Goal: Check status: Check status

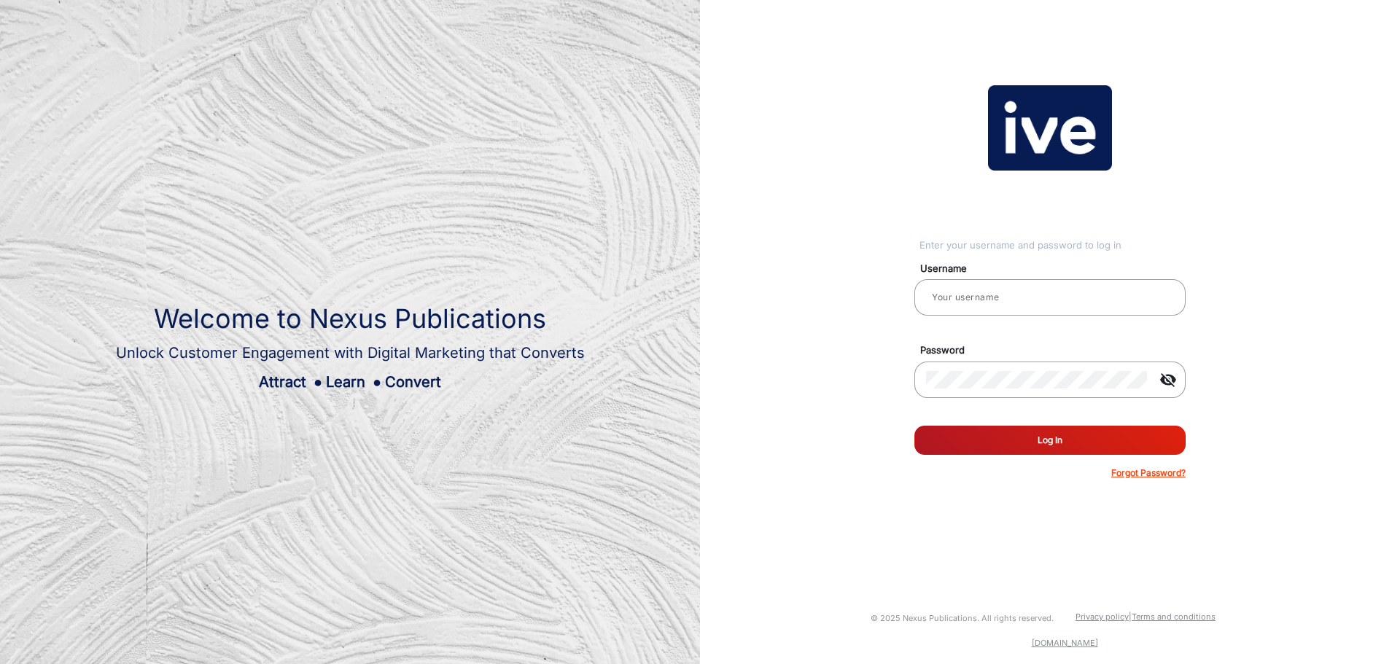
type input "gemcell"
click at [1003, 448] on button "Log In" at bounding box center [1049, 440] width 271 height 29
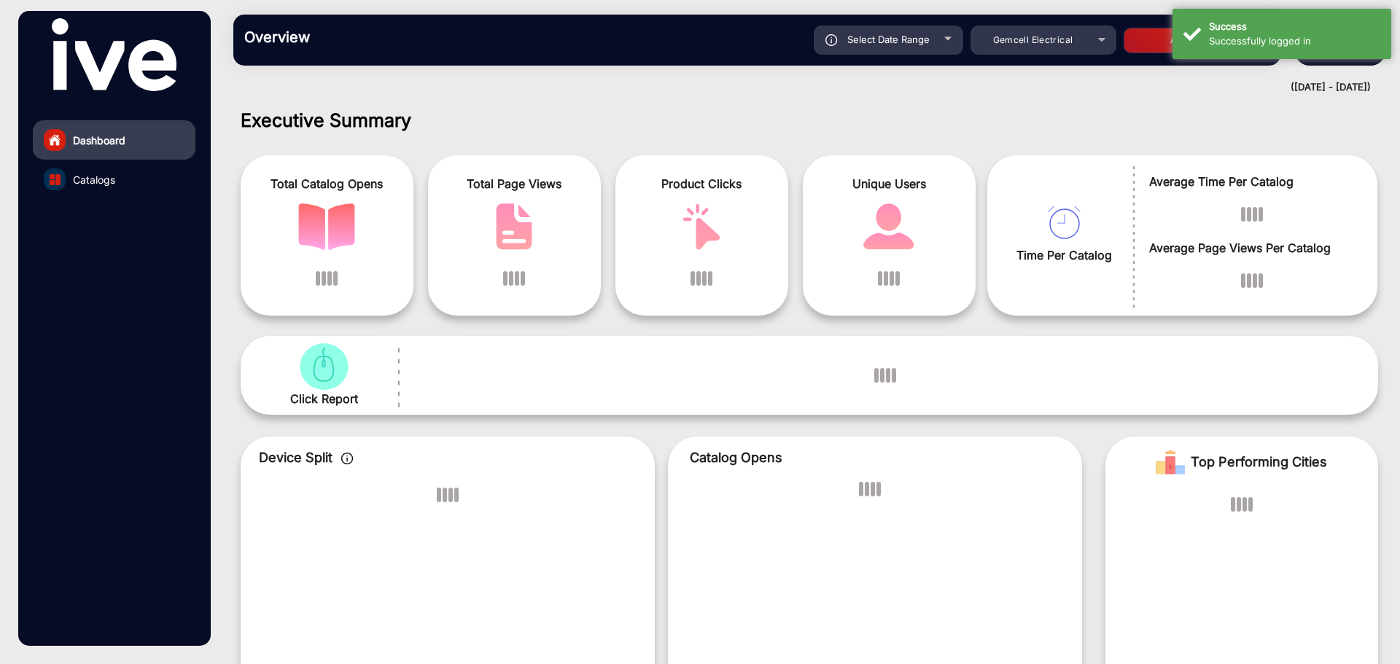
scroll to position [11, 0]
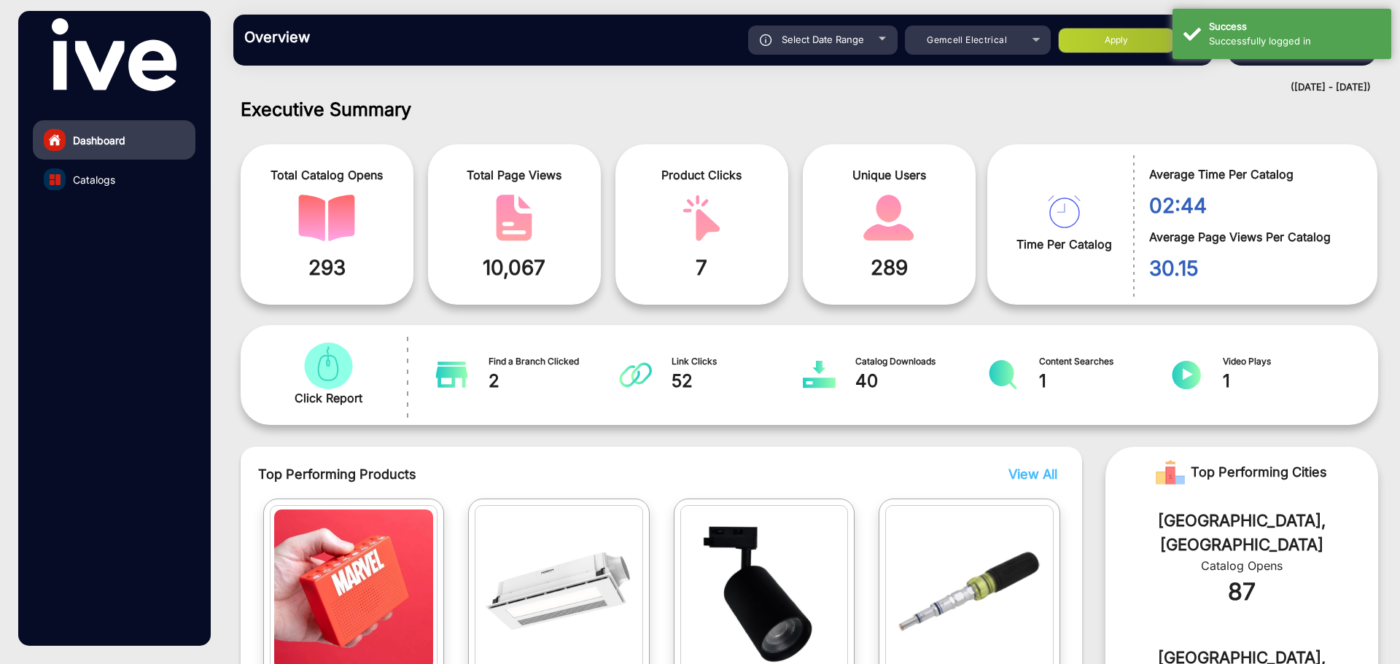
click at [835, 40] on span "Select Date Range" at bounding box center [822, 40] width 82 height 12
type input "[DATE]"
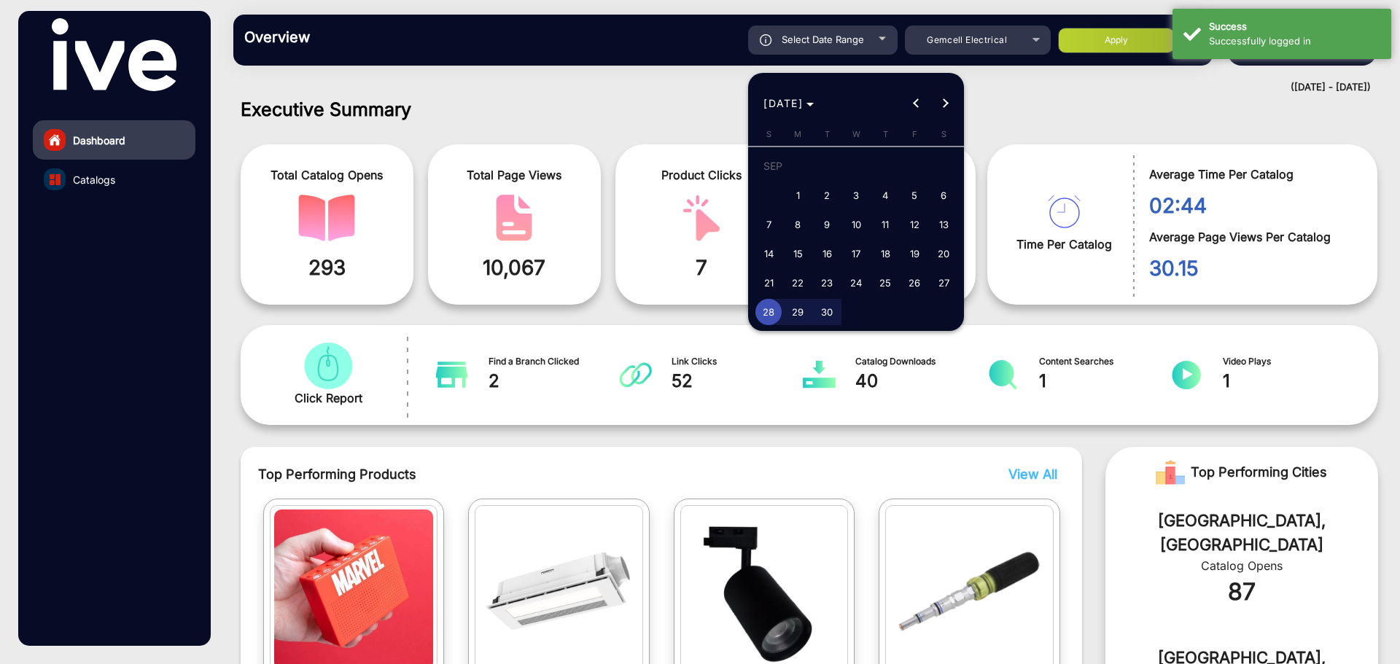
click at [800, 199] on span "1" at bounding box center [797, 195] width 26 height 26
type input "[DATE]"
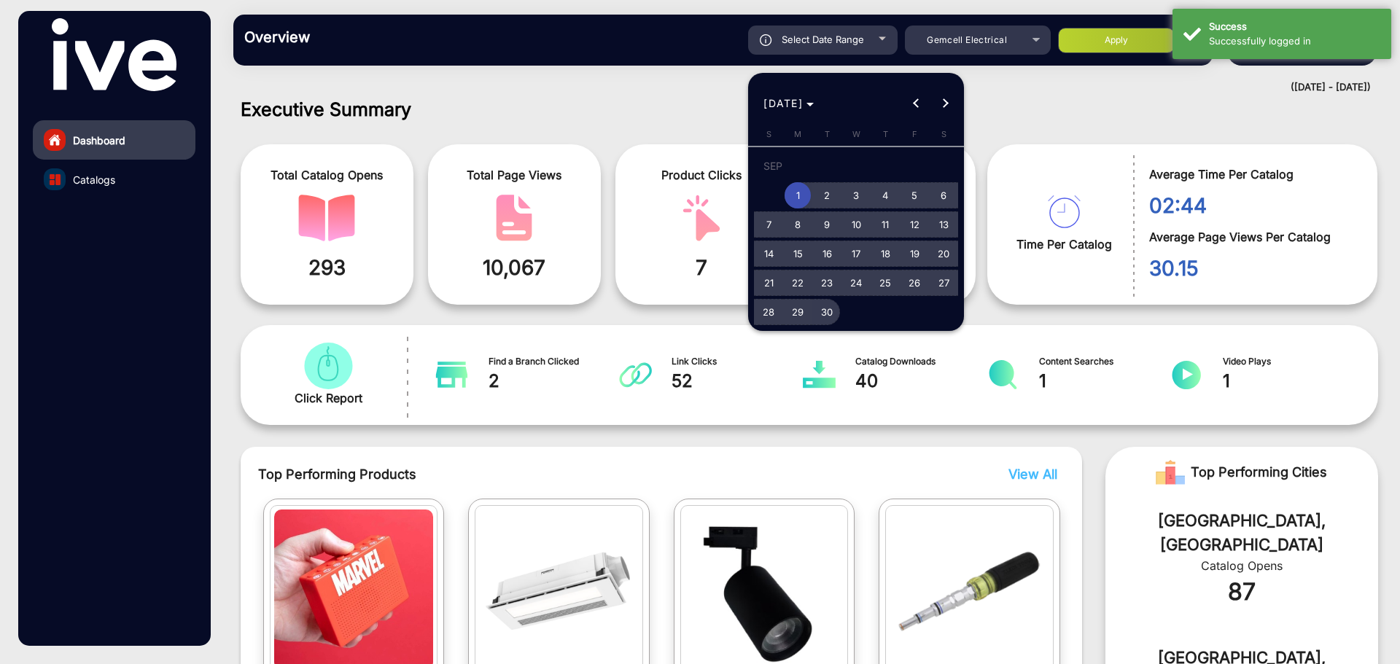
click at [835, 313] on span "30" at bounding box center [827, 312] width 26 height 26
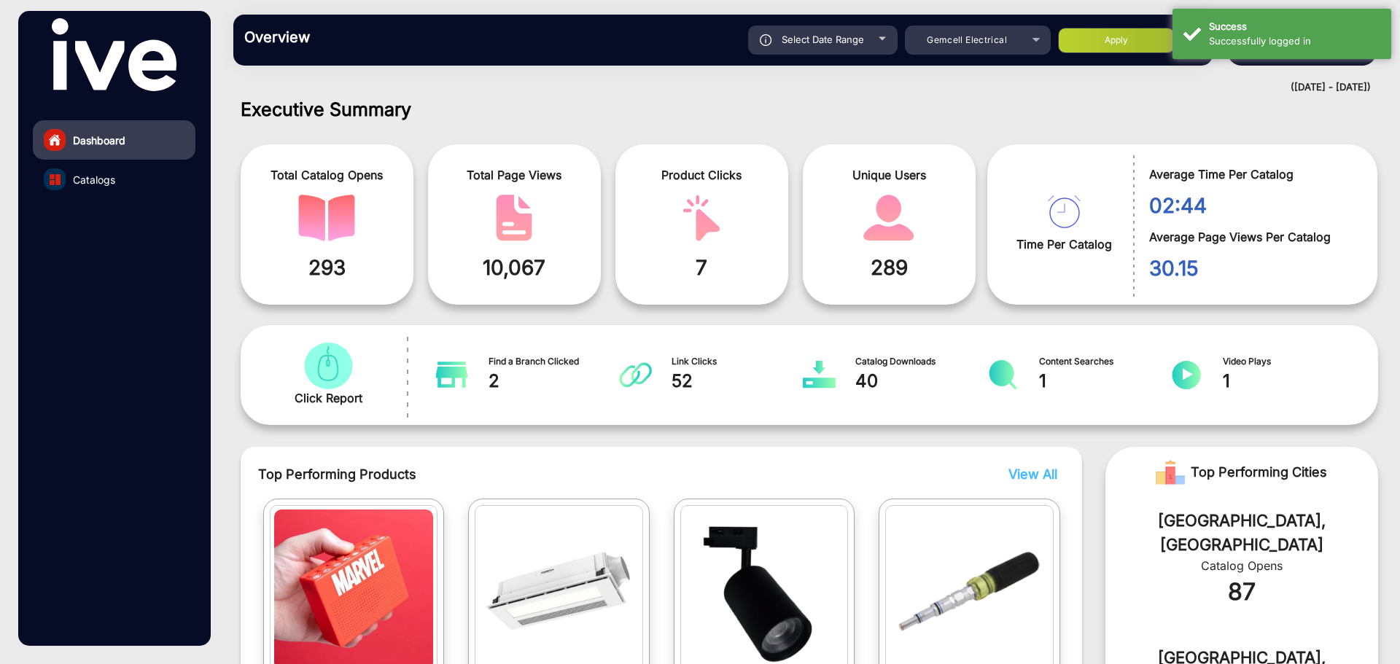
type input "[DATE]"
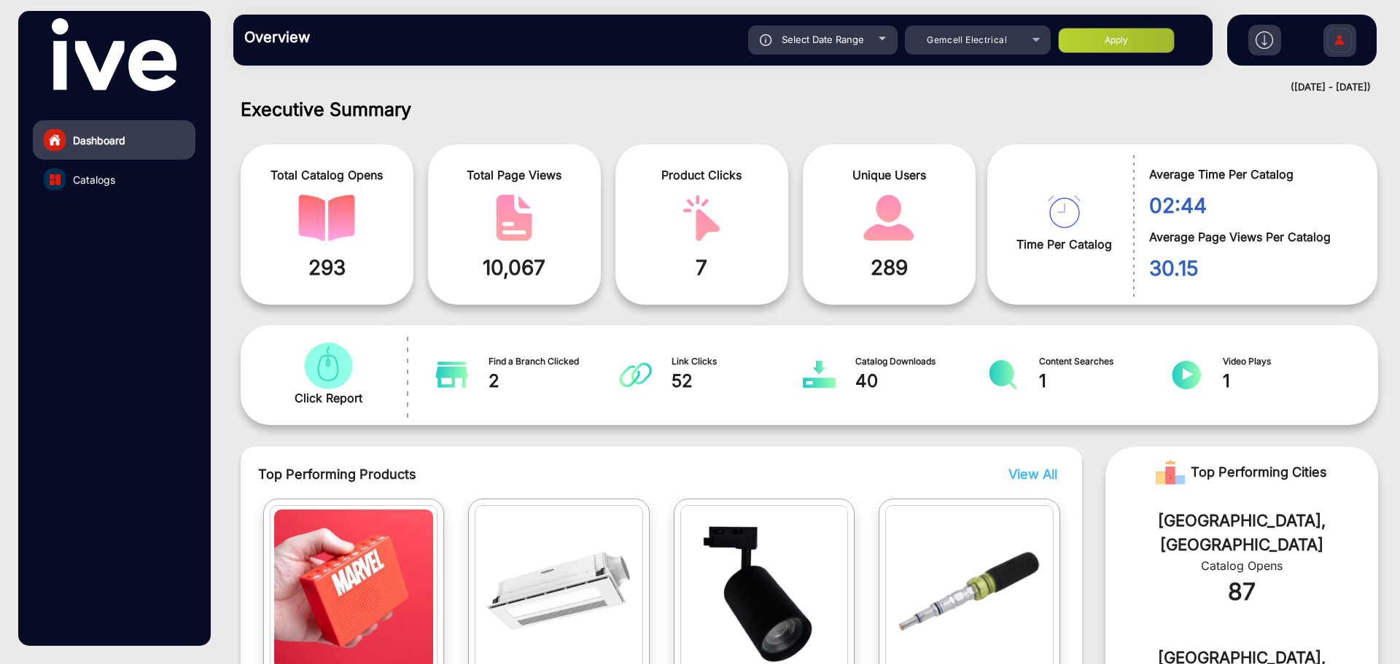
click at [1144, 26] on div "Select Date Range [DATE] [DATE] – [DATE] End date Gemcell Electrical Apply" at bounding box center [771, 40] width 862 height 29
click at [1136, 39] on button "Apply" at bounding box center [1116, 41] width 117 height 26
type input "[DATE]"
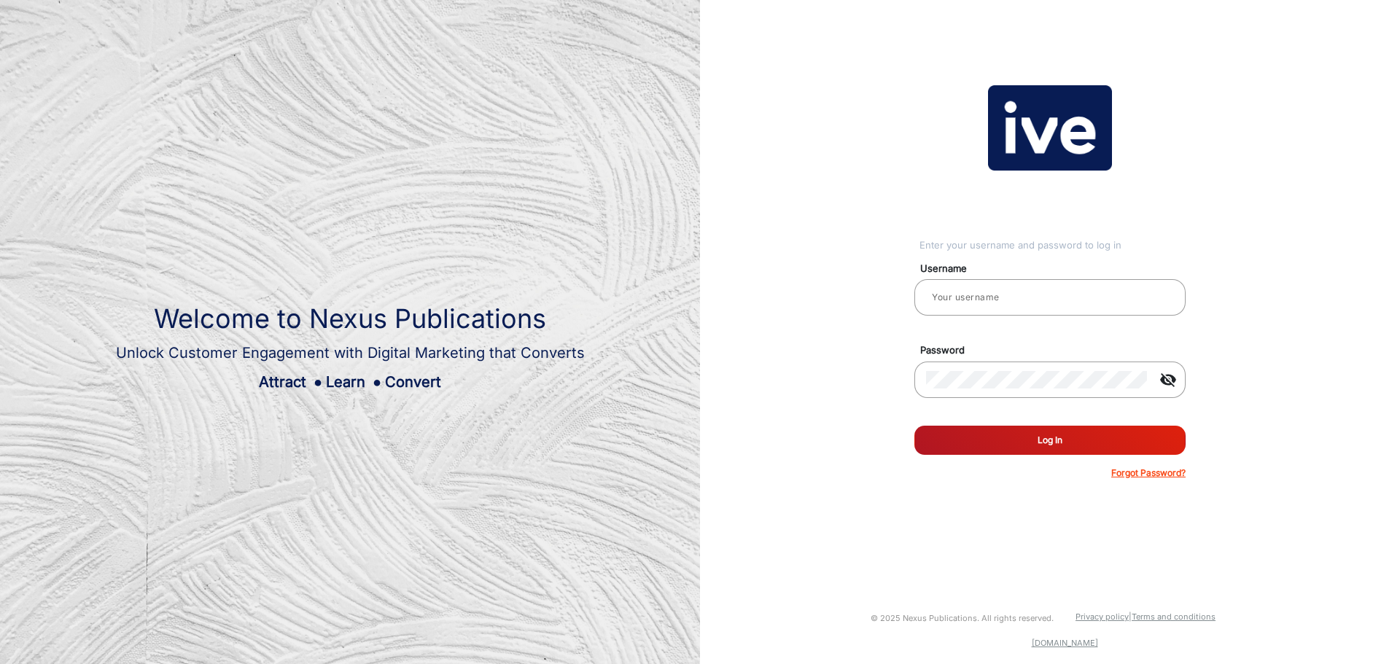
type input "gemcell"
click at [1075, 437] on button "Log In" at bounding box center [1049, 440] width 271 height 29
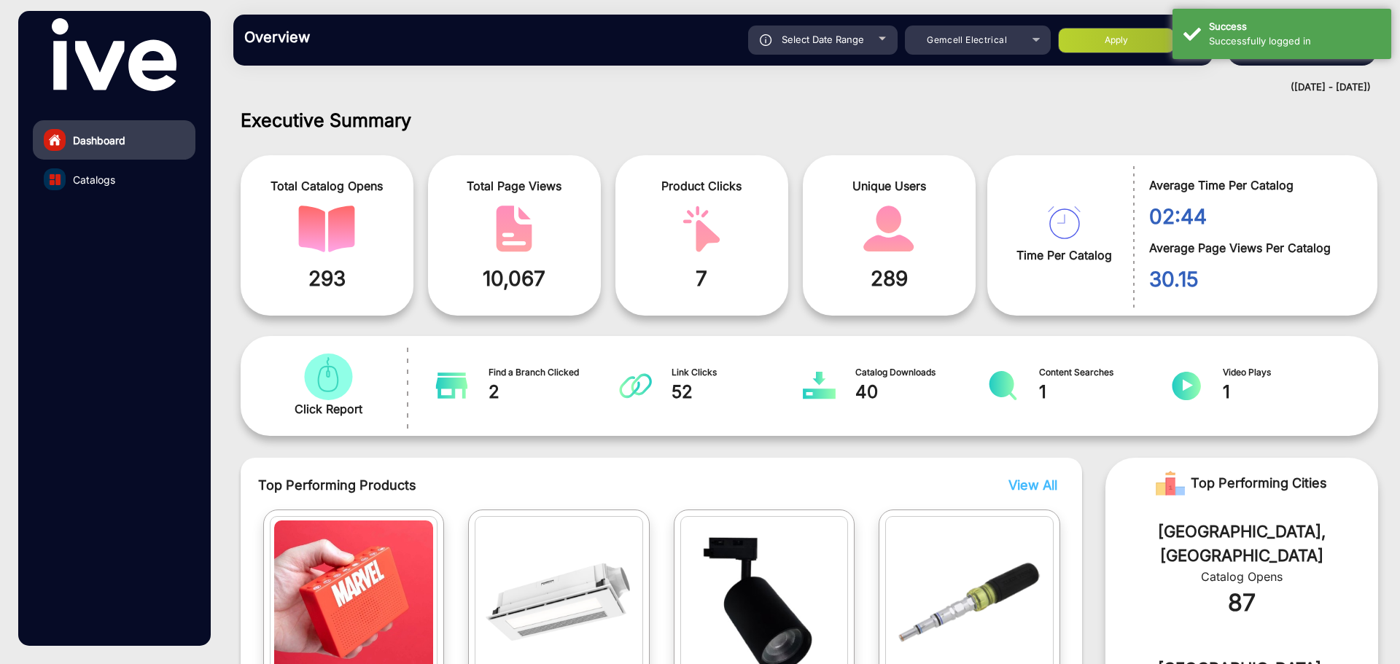
click at [844, 30] on div "Select Date Range" at bounding box center [822, 40] width 149 height 29
type input "[DATE]"
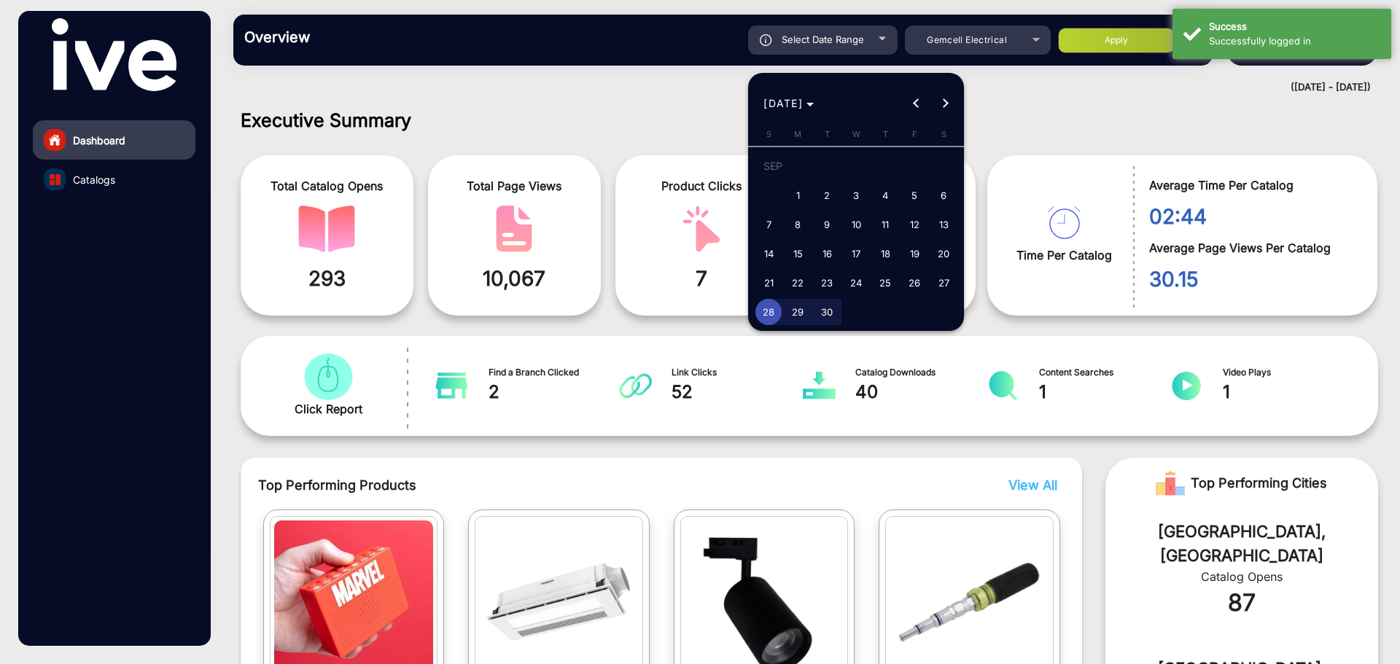
click at [798, 197] on span "1" at bounding box center [797, 195] width 26 height 26
type input "[DATE]"
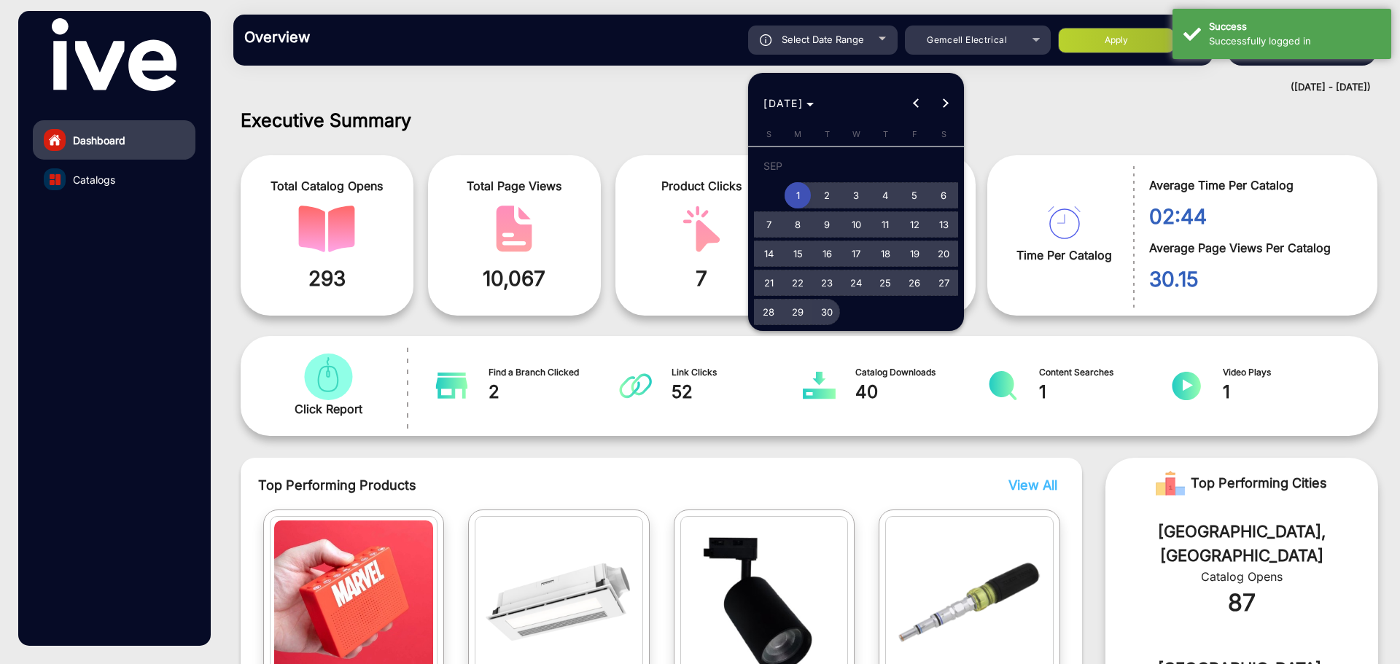
click at [825, 310] on span "30" at bounding box center [827, 312] width 26 height 26
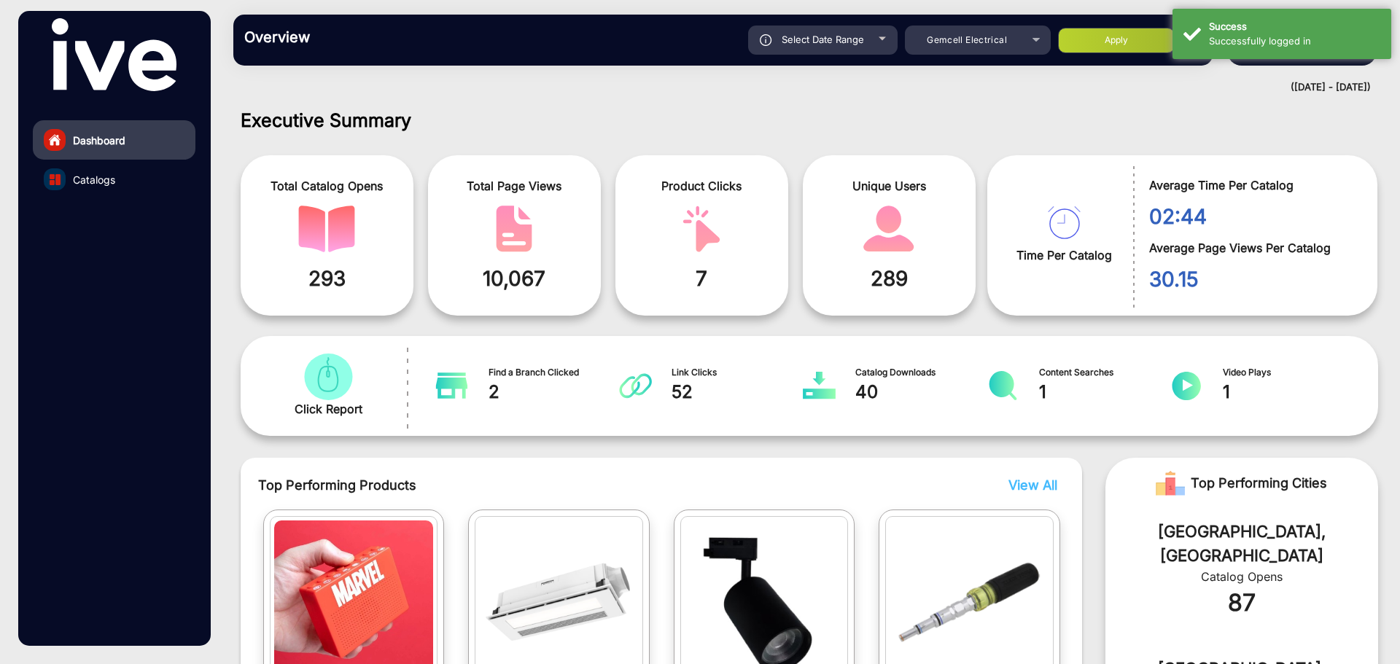
type input "[DATE]"
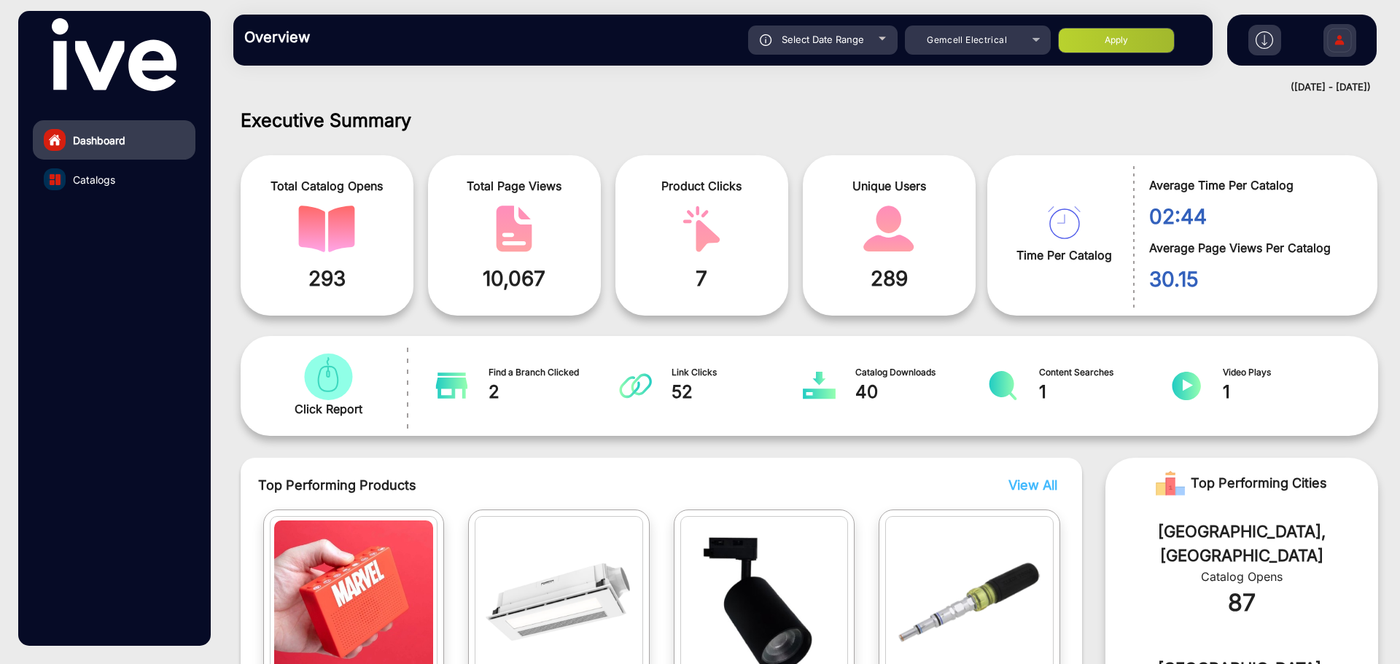
click at [1113, 31] on button "Apply" at bounding box center [1116, 41] width 117 height 26
type input "[DATE]"
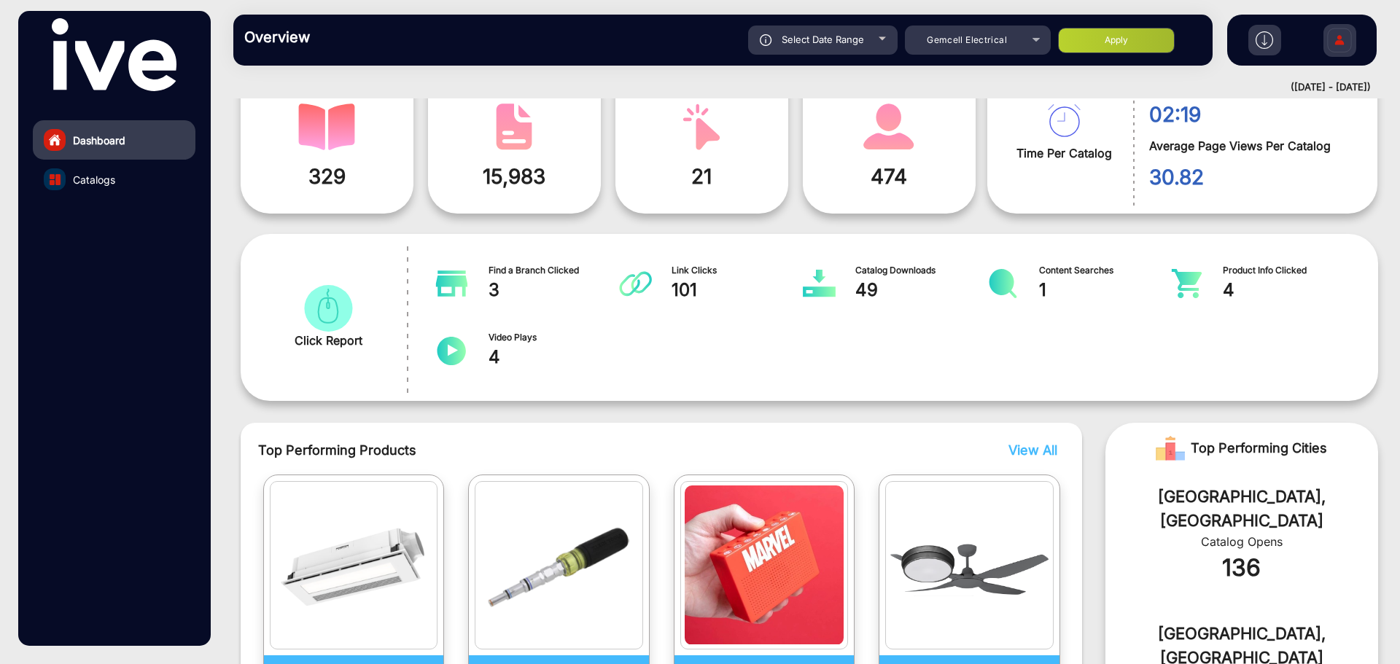
scroll to position [98, 0]
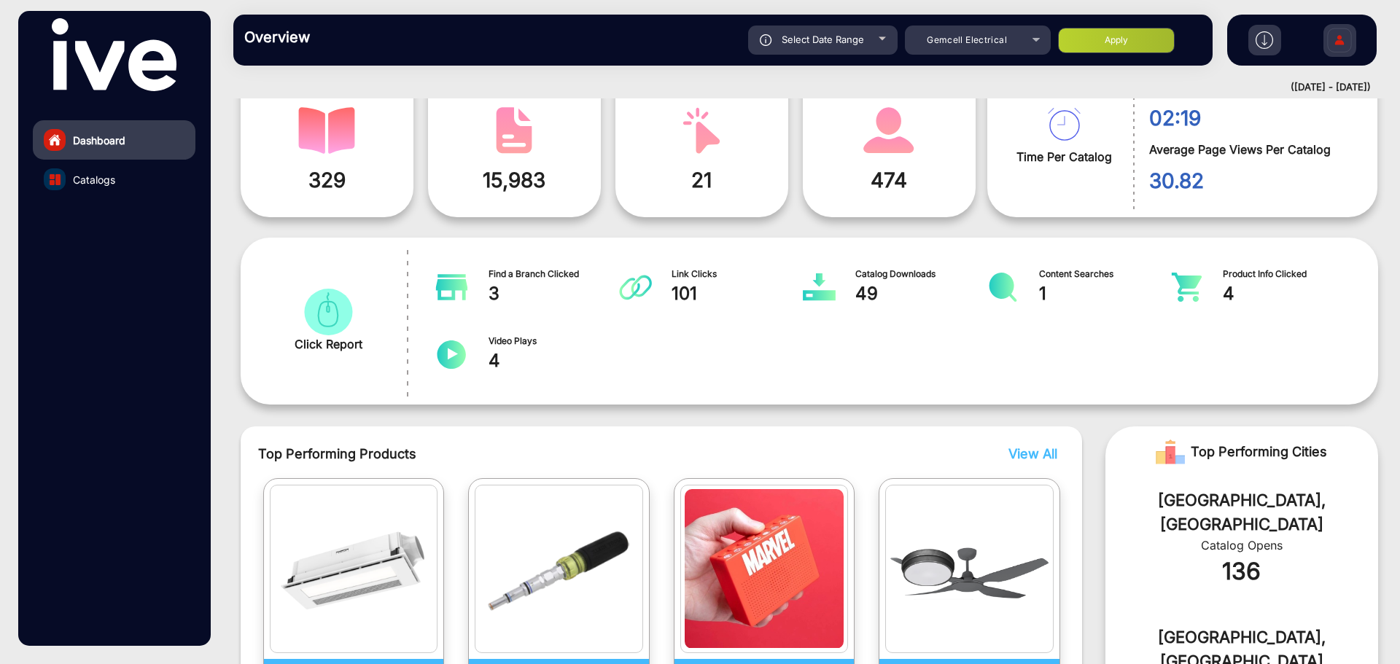
click at [134, 173] on link "Catalogs" at bounding box center [114, 179] width 163 height 39
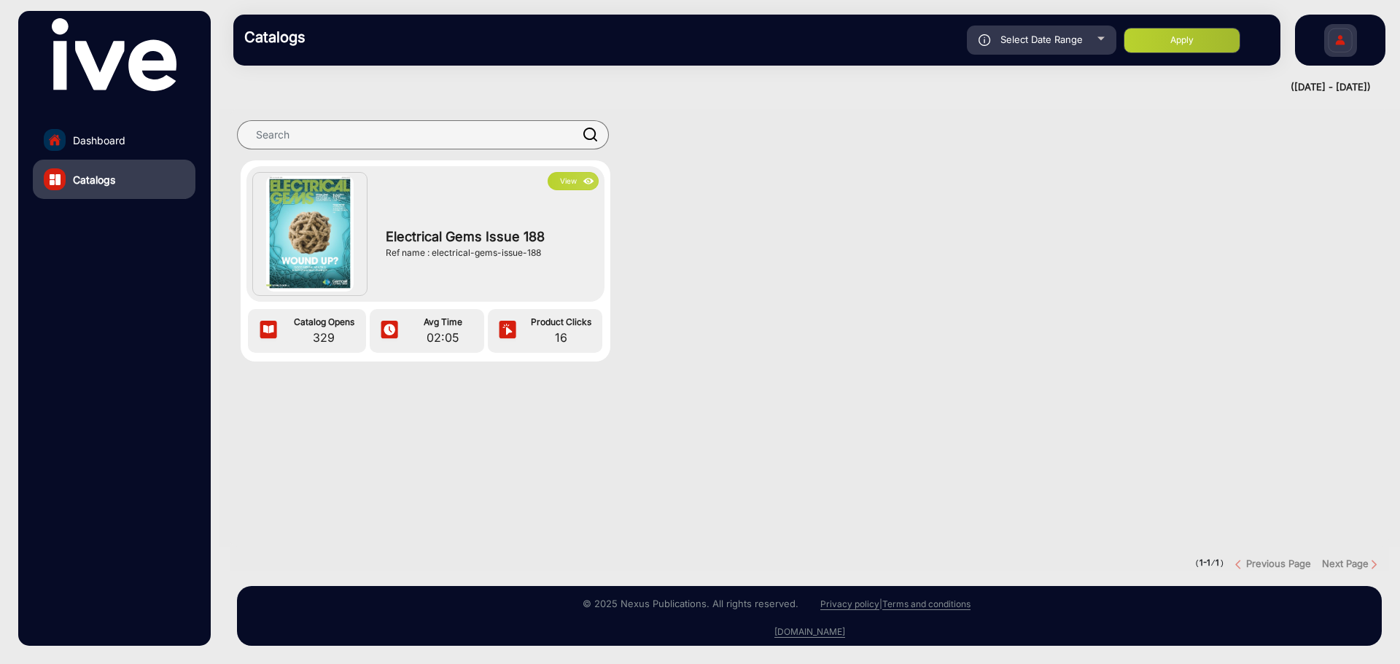
click at [1082, 38] on span "Select Date Range" at bounding box center [1041, 40] width 82 height 12
type input "[DATE]"
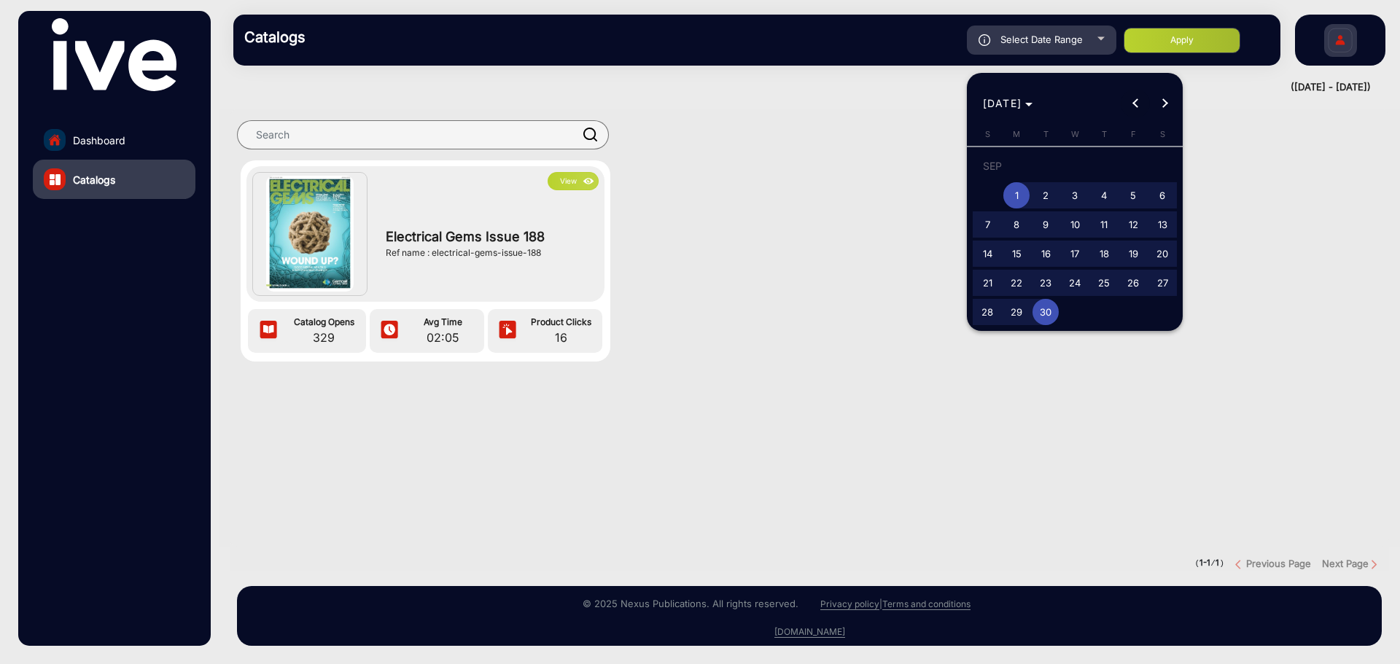
click at [1138, 106] on button "Previous month" at bounding box center [1134, 103] width 29 height 29
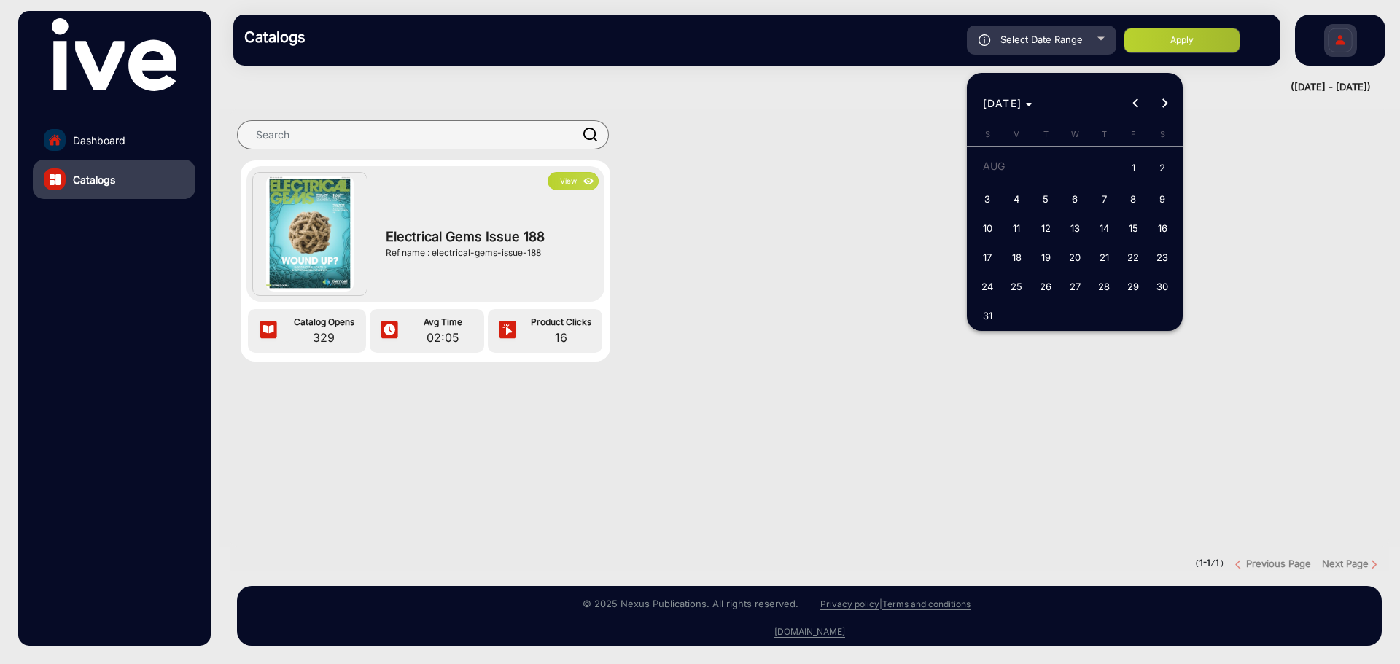
click at [1137, 165] on span "1" at bounding box center [1133, 169] width 26 height 30
type input "8/1/2025"
click at [1161, 104] on button "Next month" at bounding box center [1164, 103] width 29 height 29
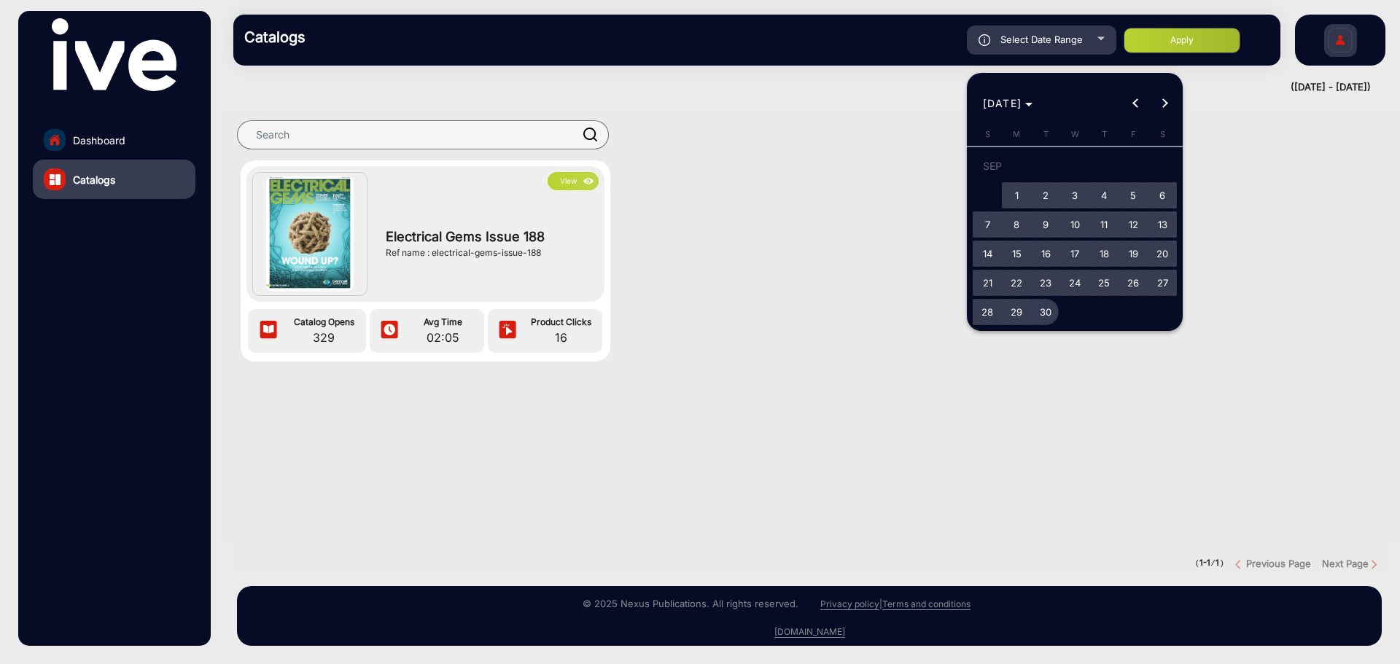
click at [1041, 309] on span "30" at bounding box center [1045, 312] width 26 height 26
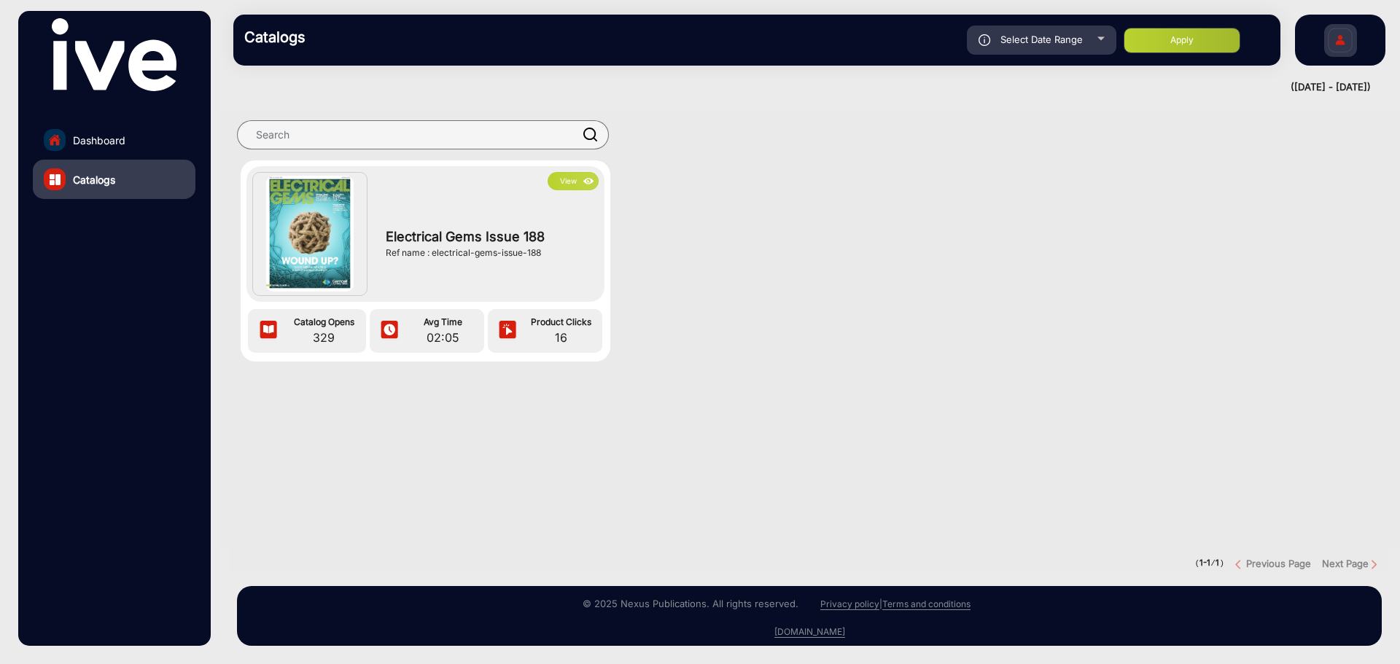
type input "[DATE]"
click at [1193, 33] on button "Apply" at bounding box center [1181, 41] width 117 height 26
type input "8/1/2025"
type input "[DATE]"
click at [1048, 38] on span "Select Date Range" at bounding box center [1041, 40] width 82 height 12
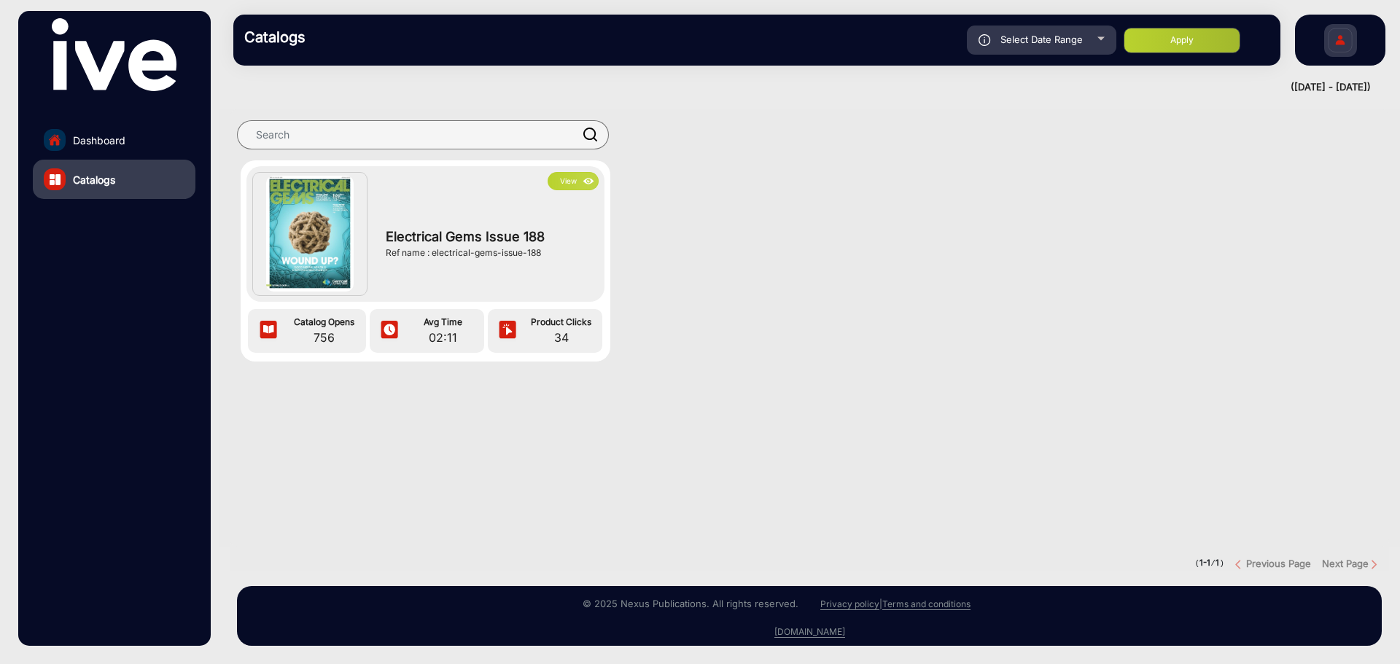
type input "8/1/2025"
type input "[DATE]"
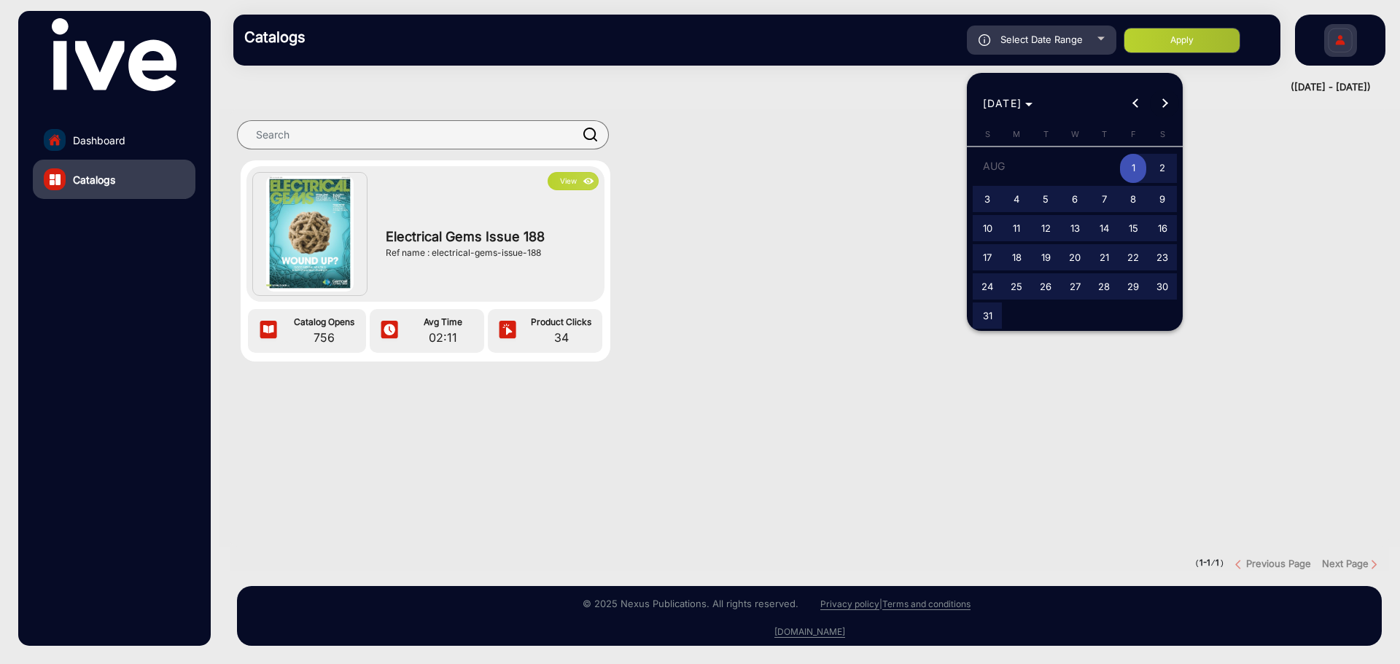
click at [1166, 100] on span "Next month" at bounding box center [1164, 103] width 29 height 29
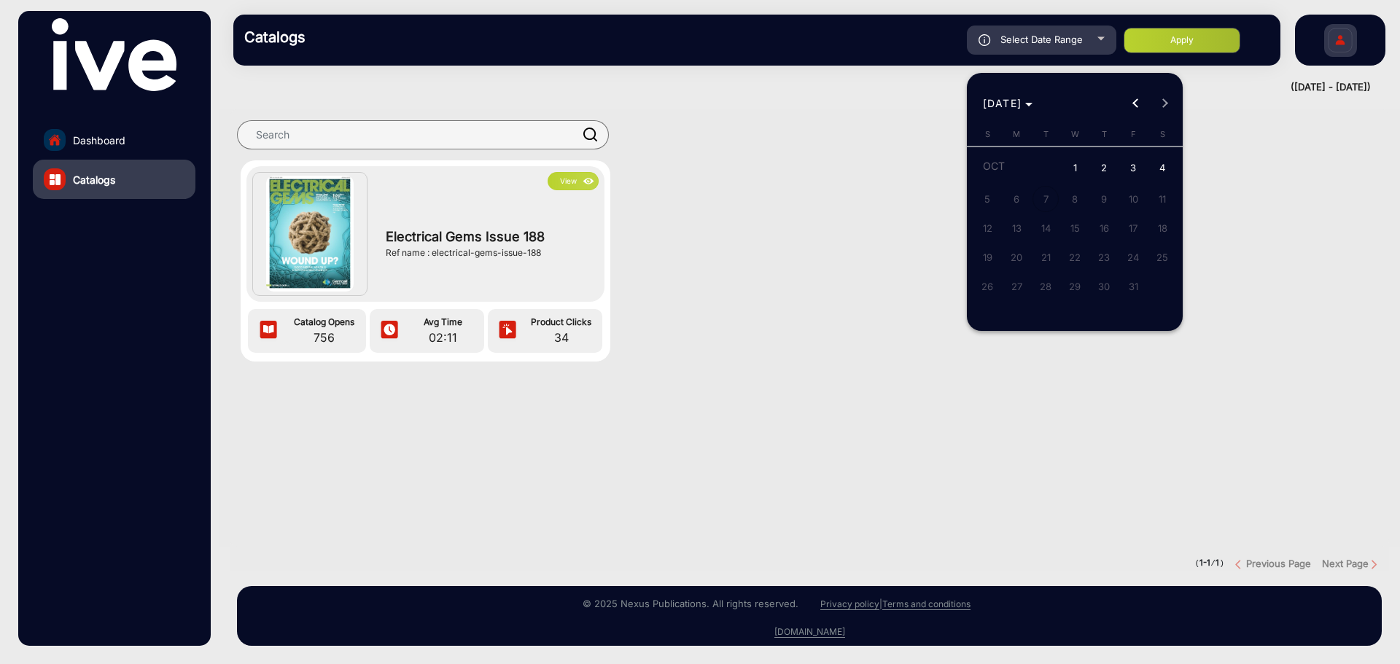
drag, startPoint x: 1071, startPoint y: 163, endPoint x: 1092, endPoint y: 167, distance: 21.5
click at [1072, 164] on span "1" at bounding box center [1074, 169] width 26 height 30
type input "10/1/2025"
click at [1169, 174] on span "4" at bounding box center [1162, 169] width 26 height 30
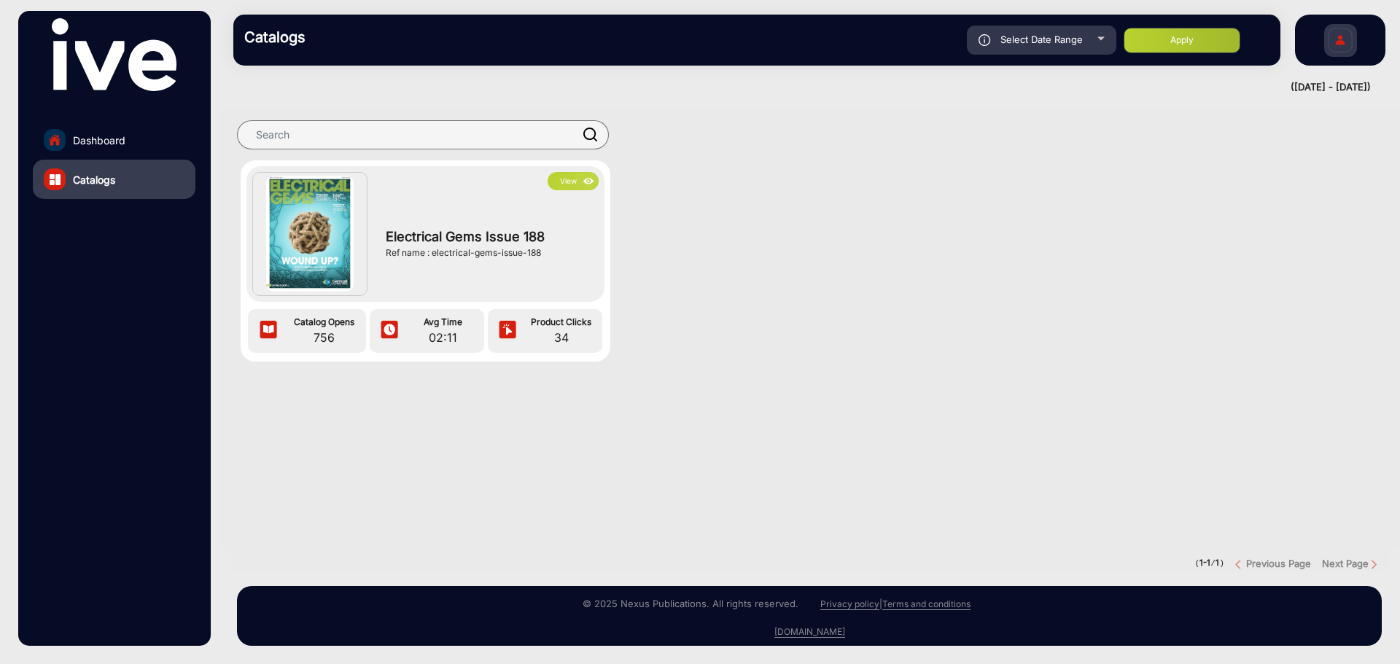
type input "[DATE]"
click at [1185, 36] on button "Apply" at bounding box center [1181, 41] width 117 height 26
type input "10/1/2025"
type input "[DATE]"
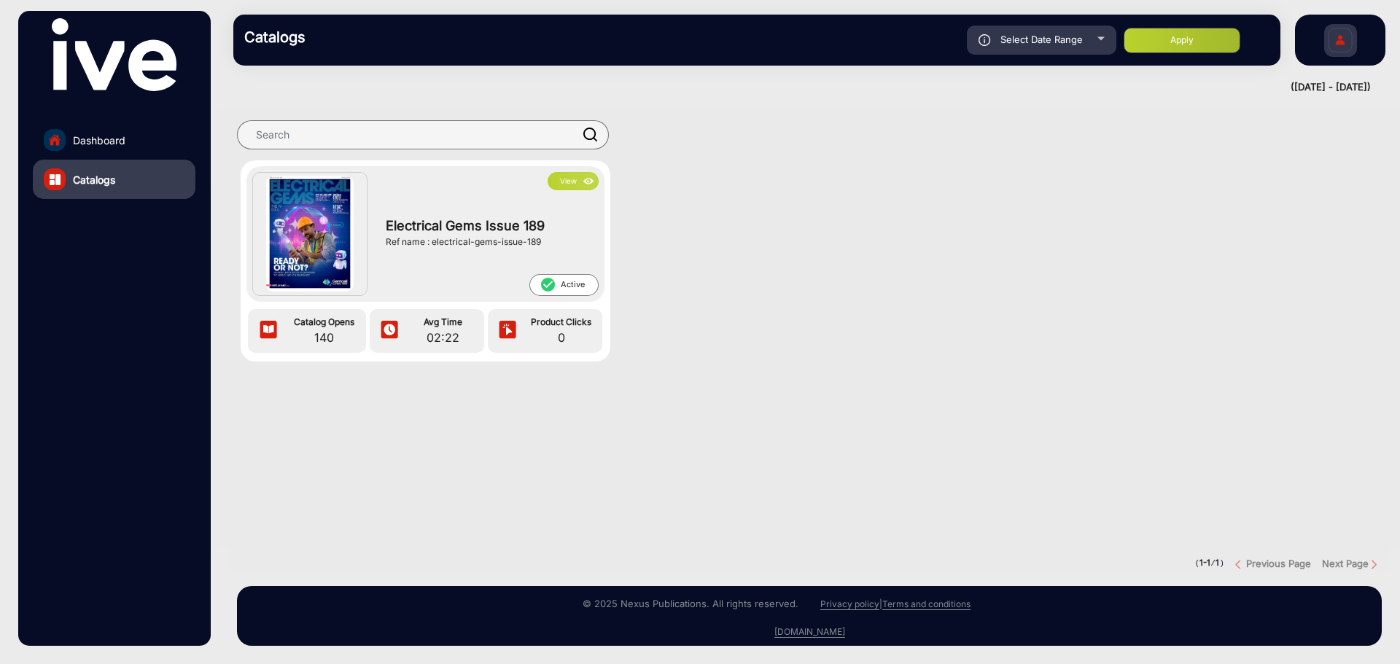
click at [290, 238] on img at bounding box center [309, 234] width 87 height 116
click at [567, 183] on button "View" at bounding box center [572, 181] width 51 height 18
